Goal: Information Seeking & Learning: Learn about a topic

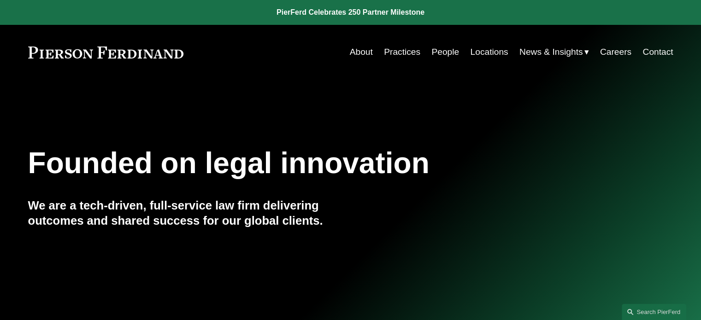
click at [496, 53] on link "Locations" at bounding box center [489, 52] width 38 height 18
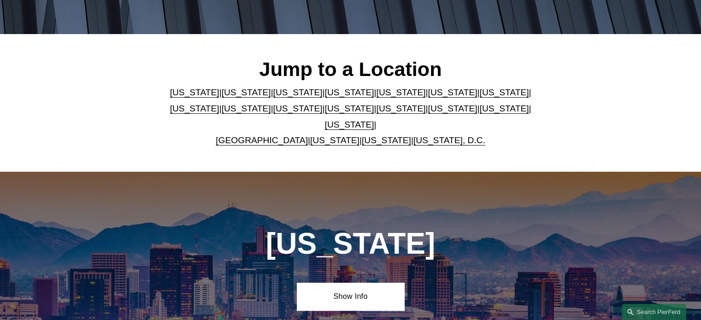
click at [428, 111] on link "Ohio" at bounding box center [452, 109] width 49 height 10
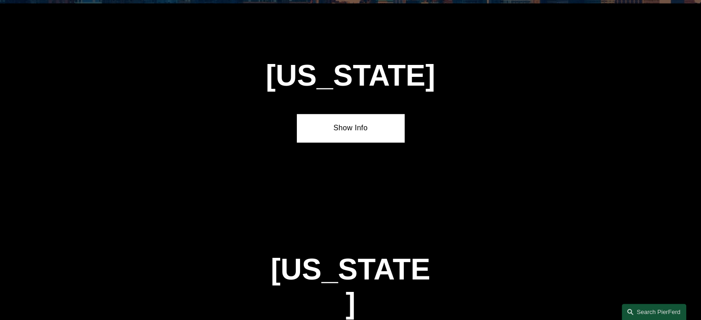
scroll to position [2727, 0]
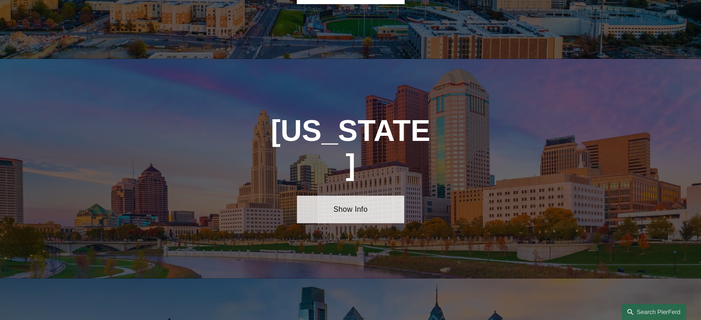
click at [371, 196] on link "Show Info" at bounding box center [350, 210] width 107 height 28
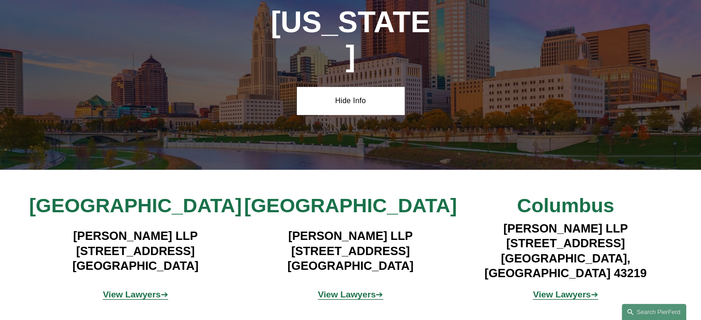
scroll to position [2865, 0]
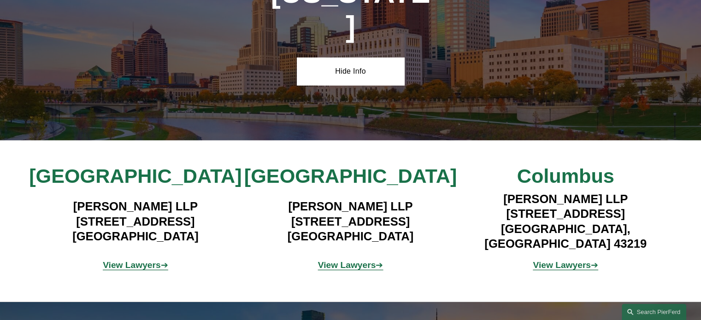
click at [136, 261] on strong "View Lawyers" at bounding box center [132, 266] width 58 height 10
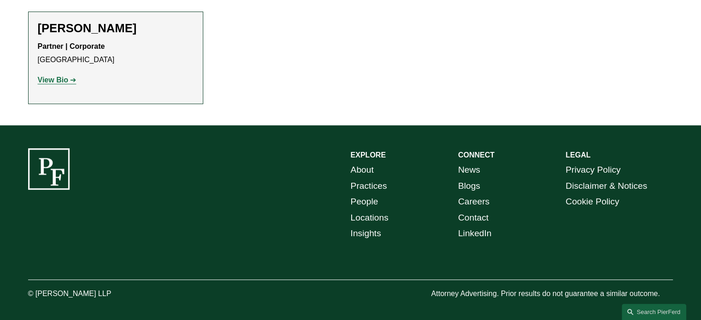
scroll to position [397, 0]
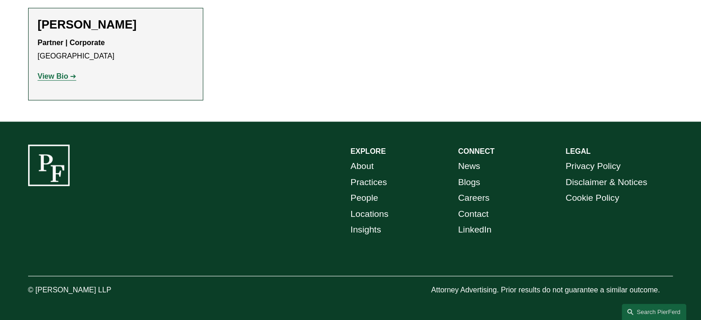
click at [53, 74] on strong "View Bio" at bounding box center [53, 76] width 30 height 8
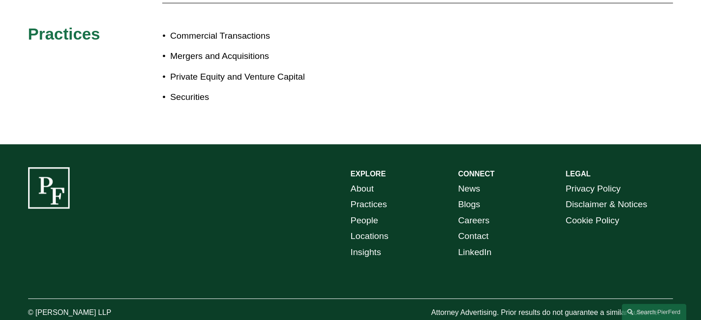
scroll to position [568, 0]
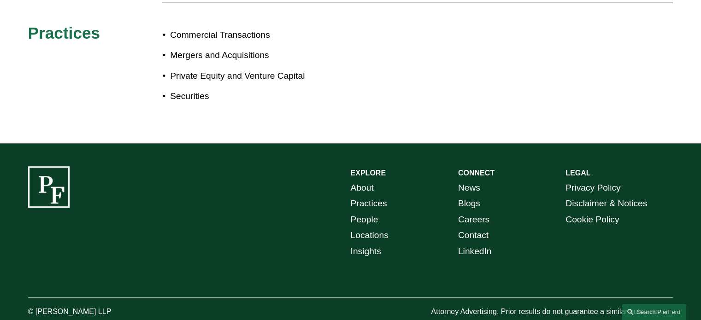
click at [368, 212] on link "People" at bounding box center [365, 220] width 28 height 16
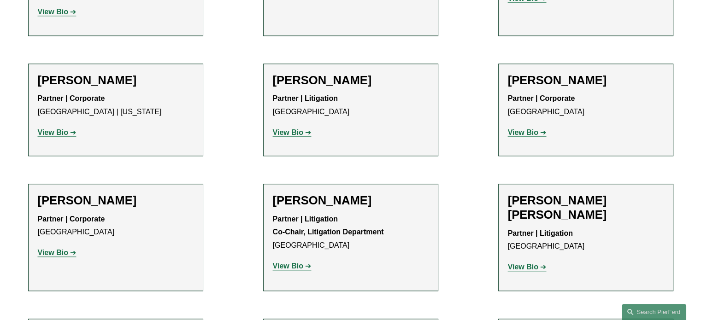
scroll to position [7977, 0]
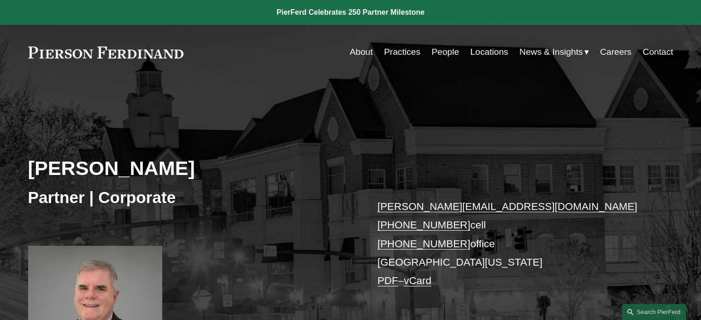
click at [495, 52] on link "Locations" at bounding box center [489, 52] width 38 height 18
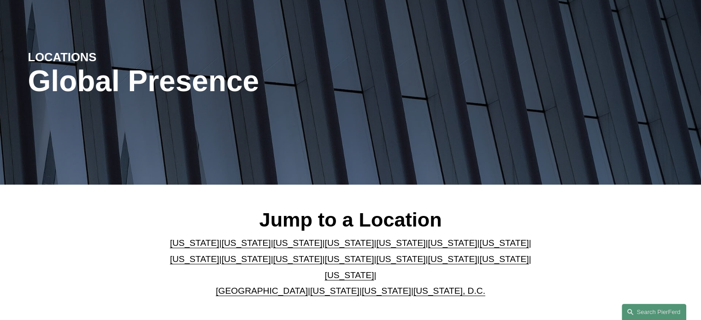
scroll to position [184, 0]
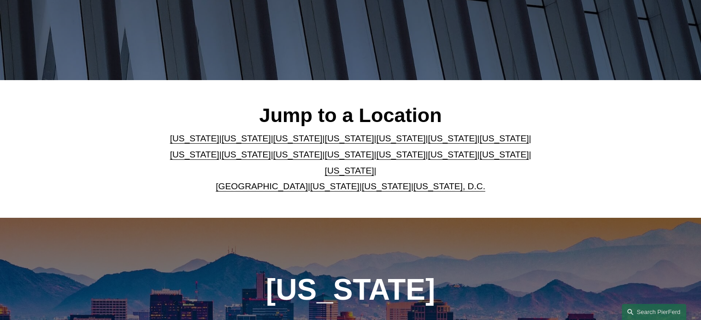
click at [320, 170] on p "Arizona | California | Colorado | Delaware | Florida | Georgia | Illinois | Mas…" at bounding box center [350, 163] width 377 height 64
click at [319, 182] on link "[US_STATE]" at bounding box center [334, 187] width 49 height 10
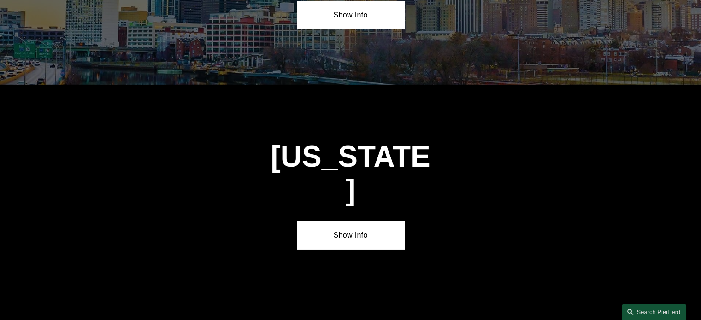
scroll to position [3504, 0]
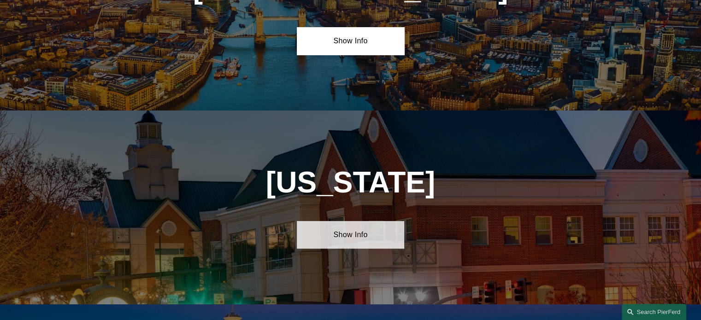
click at [362, 221] on link "Show Info" at bounding box center [350, 235] width 107 height 28
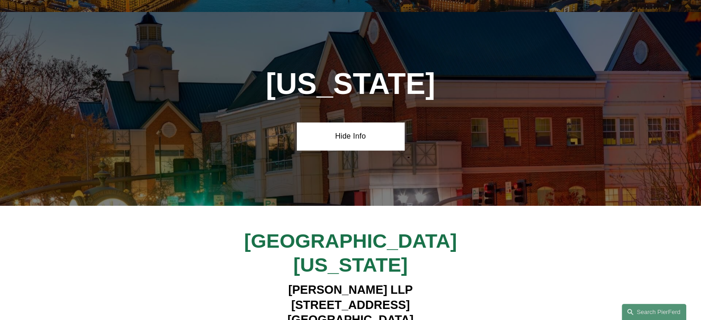
scroll to position [3596, 0]
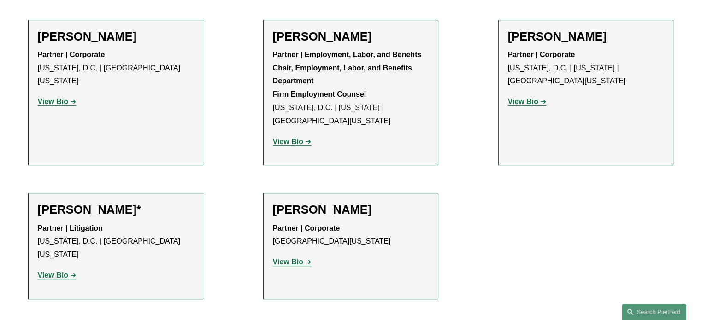
scroll to position [369, 0]
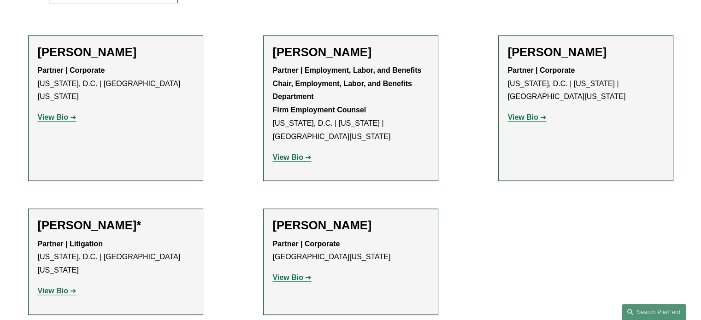
click at [534, 113] on strong "View Bio" at bounding box center [523, 117] width 30 height 8
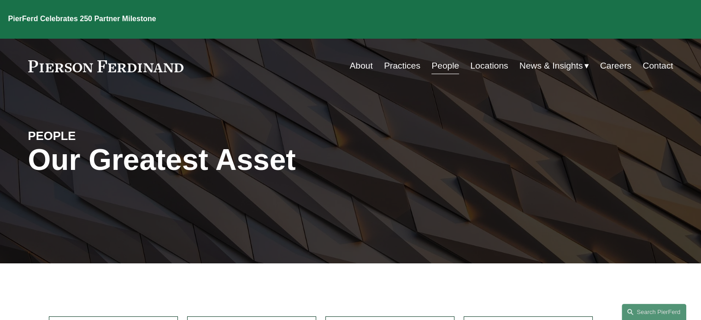
scroll to position [0, 0]
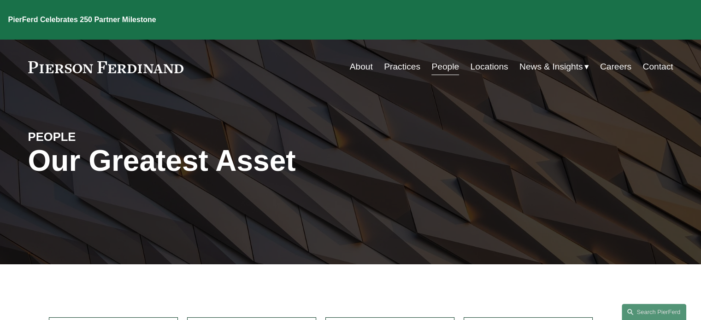
click at [482, 58] on link "Locations" at bounding box center [489, 67] width 38 height 18
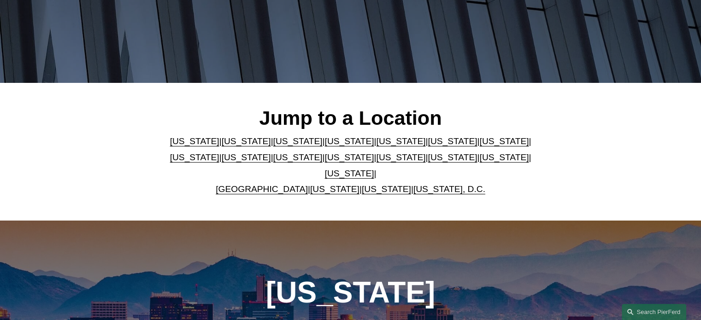
scroll to position [184, 0]
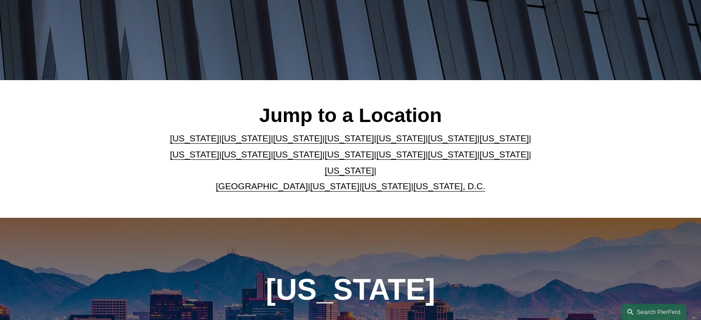
drag, startPoint x: 319, startPoint y: 177, endPoint x: 327, endPoint y: 177, distance: 7.8
click at [319, 182] on link "Virginia" at bounding box center [334, 187] width 49 height 10
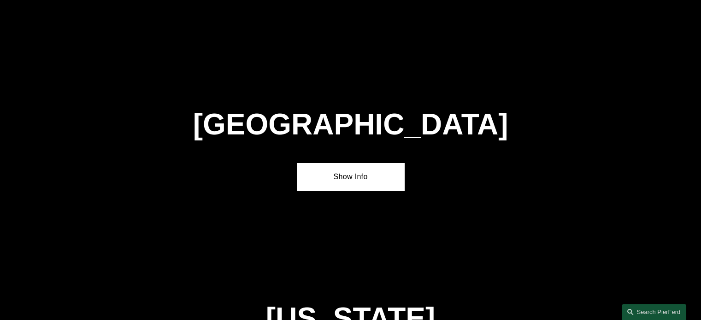
scroll to position [3504, 0]
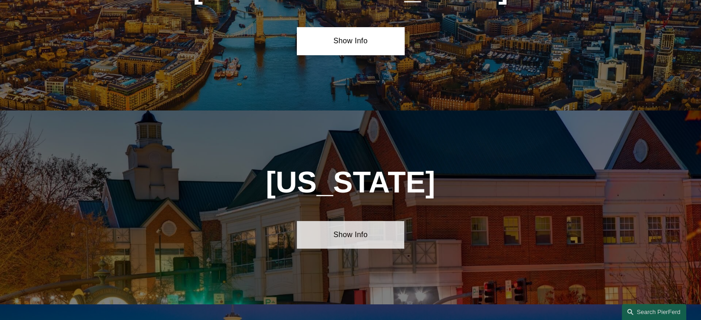
click at [325, 221] on link "Show Info" at bounding box center [350, 235] width 107 height 28
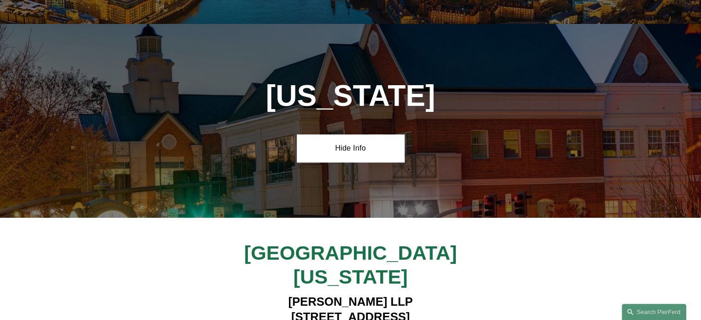
scroll to position [3596, 0]
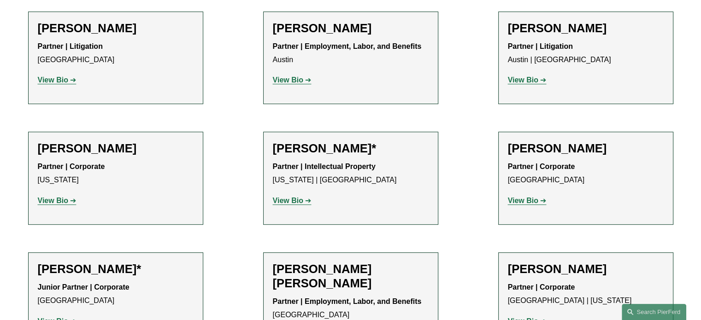
scroll to position [231, 0]
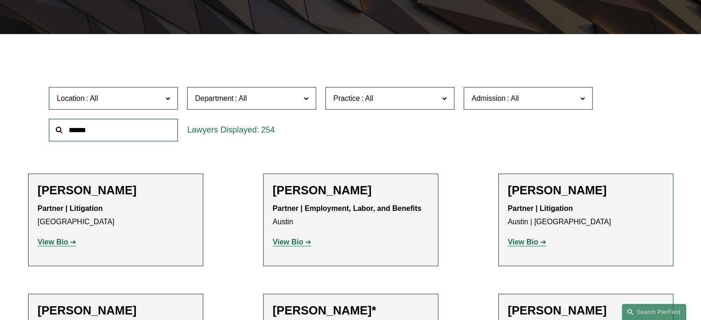
click at [266, 100] on span "Department" at bounding box center [248, 98] width 106 height 12
click at [0, 0] on link "Corporate" at bounding box center [0, 0] width 0 height 0
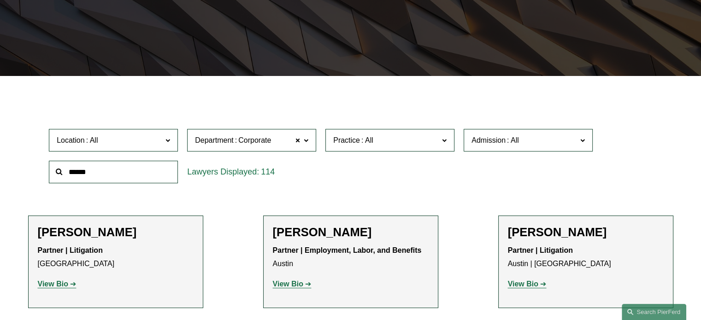
scroll to position [171, 0]
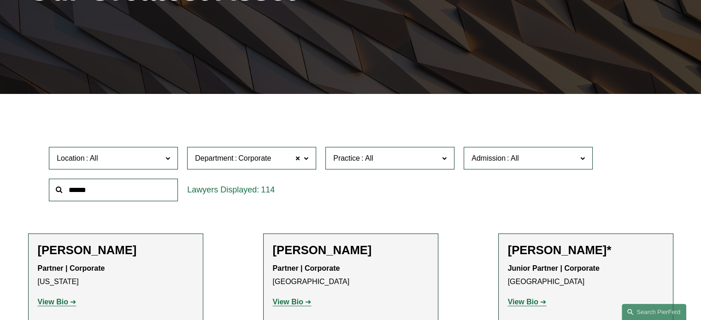
click at [485, 158] on span "Admission" at bounding box center [489, 158] width 34 height 8
click at [0, 0] on link "[US_STATE]" at bounding box center [0, 0] width 0 height 0
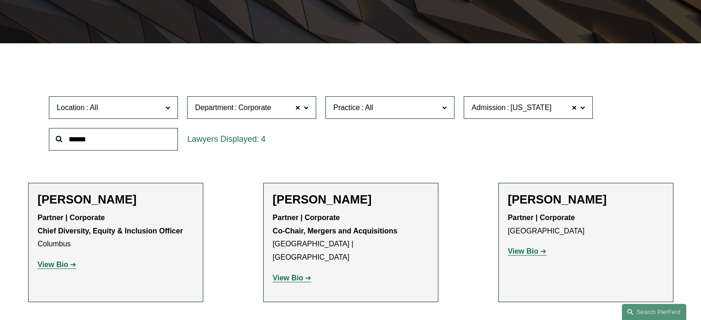
scroll to position [217, 0]
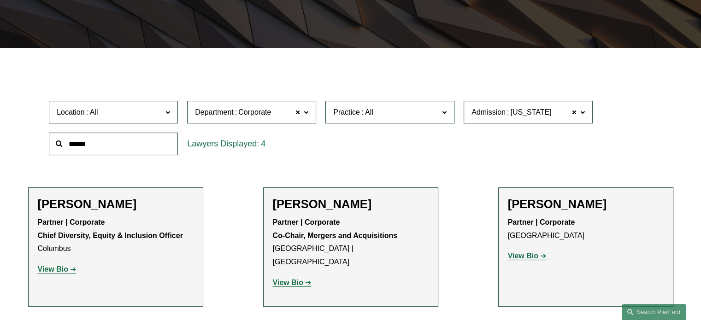
click at [551, 112] on span "Admission Ohio" at bounding box center [525, 112] width 106 height 12
click at [0, 0] on link "Virginia" at bounding box center [0, 0] width 0 height 0
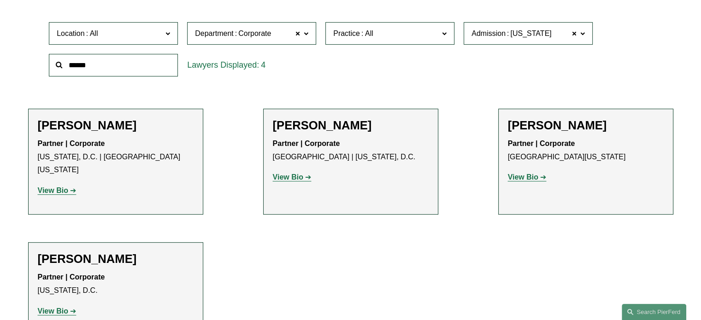
scroll to position [355, 0]
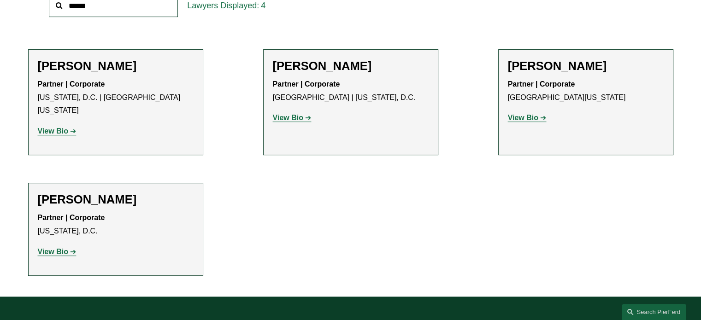
click at [534, 120] on strong "View Bio" at bounding box center [523, 118] width 30 height 8
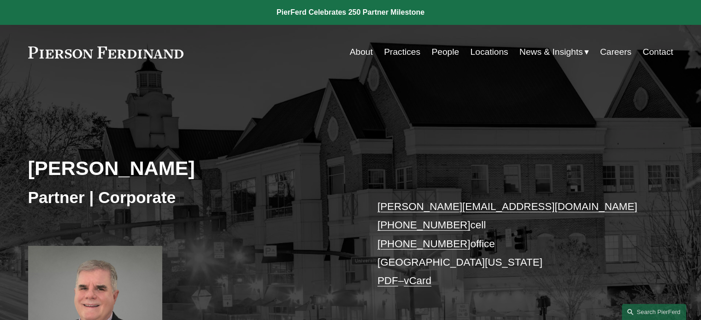
click at [356, 54] on link "About" at bounding box center [361, 52] width 23 height 18
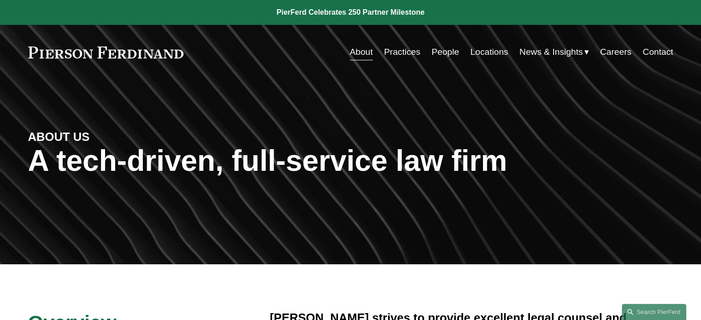
click at [524, 49] on span "News & Insights" at bounding box center [552, 52] width 64 height 16
click at [0, 0] on span "News" at bounding box center [0, 0] width 0 height 0
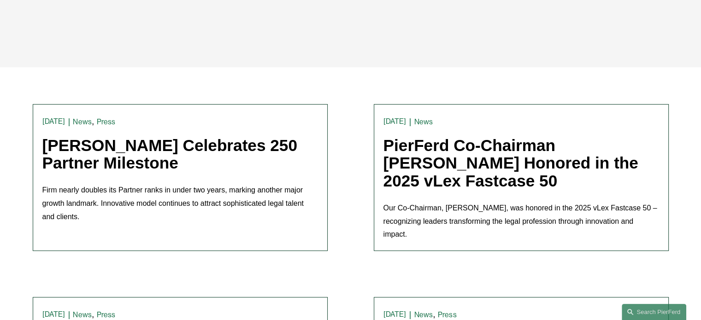
scroll to position [369, 0]
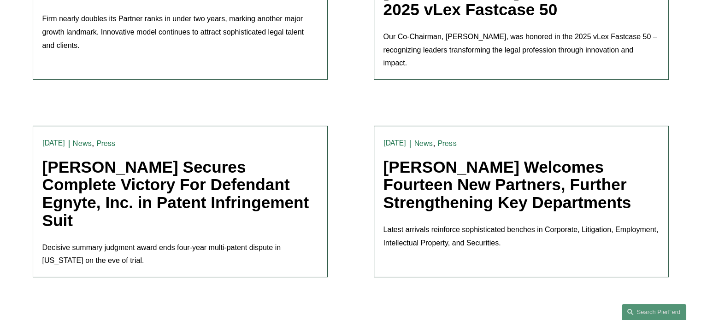
click at [433, 201] on link "Pierson Ferdinand Welcomes Fourteen New Partners, Further Strengthening Key Dep…" at bounding box center [508, 184] width 248 height 53
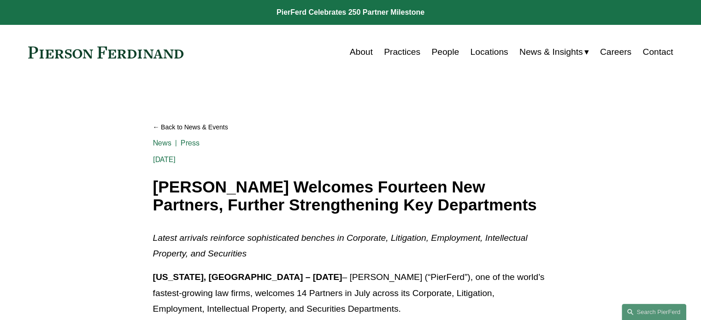
click at [167, 130] on link "Back to News & Events" at bounding box center [351, 127] width 396 height 16
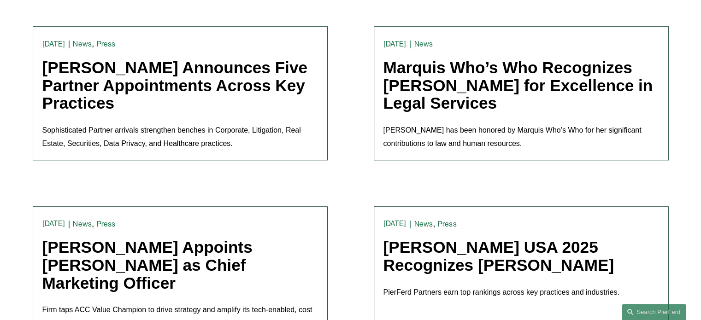
scroll to position [876, 0]
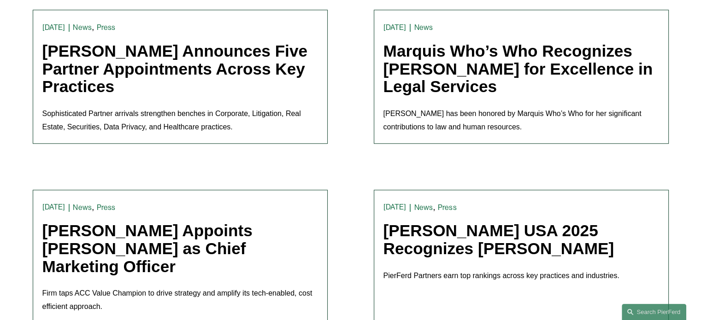
click at [191, 62] on link "[PERSON_NAME] Announces Five Partner Appointments Across Key Practices" at bounding box center [174, 68] width 265 height 53
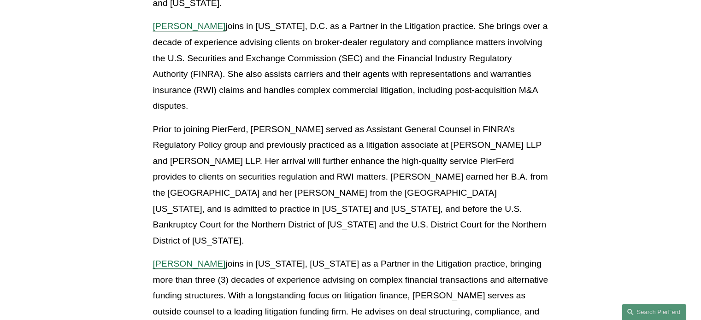
scroll to position [507, 0]
